Goal: Navigation & Orientation: Find specific page/section

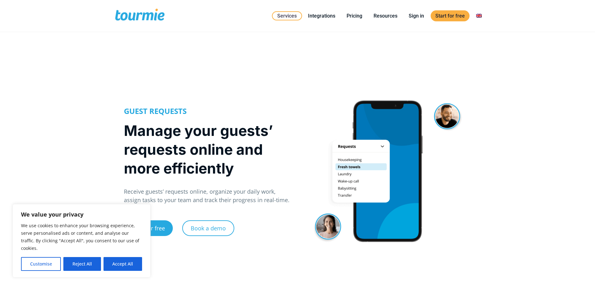
click at [382, 146] on div at bounding box center [388, 171] width 180 height 150
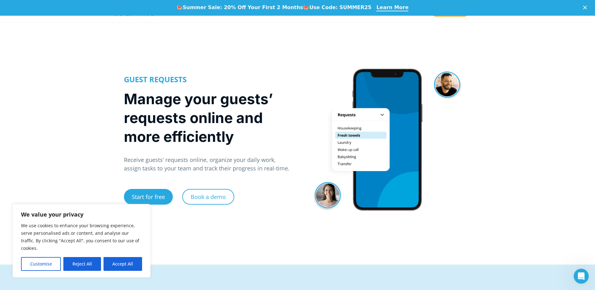
scroll to position [63, 0]
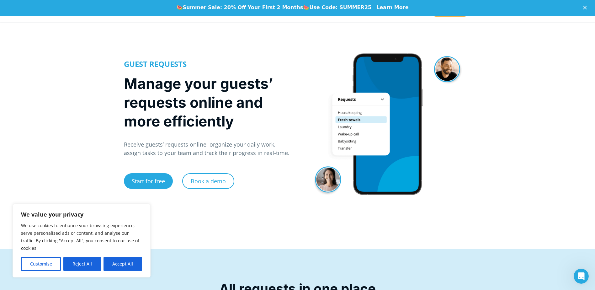
click at [116, 266] on button "Accept All" at bounding box center [123, 264] width 39 height 14
checkbox input "true"
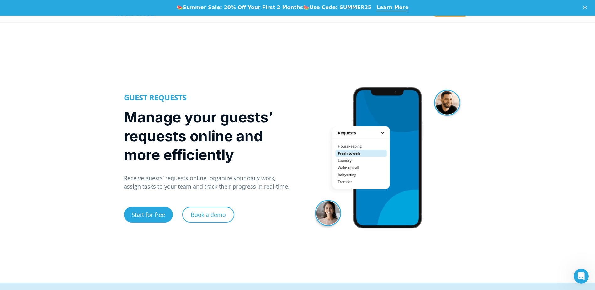
scroll to position [0, 0]
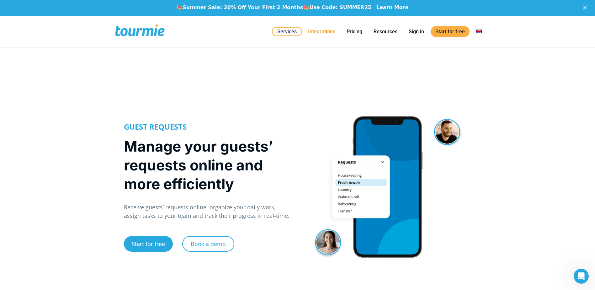
click at [322, 30] on link "Integrations" at bounding box center [322, 32] width 37 height 8
